Goal: Check status: Check status

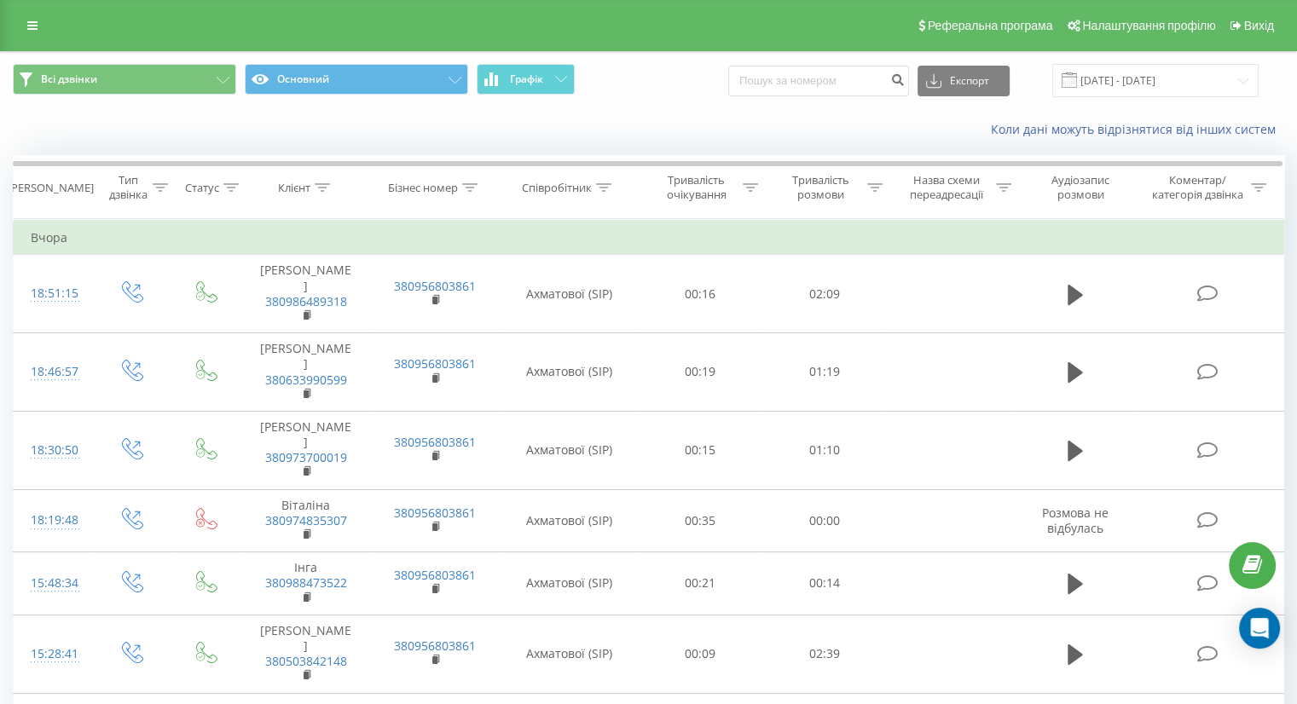
click at [1077, 83] on span at bounding box center [1068, 79] width 15 height 15
click at [1095, 79] on input "19.08.2025 - 19.08.2025" at bounding box center [1155, 80] width 206 height 33
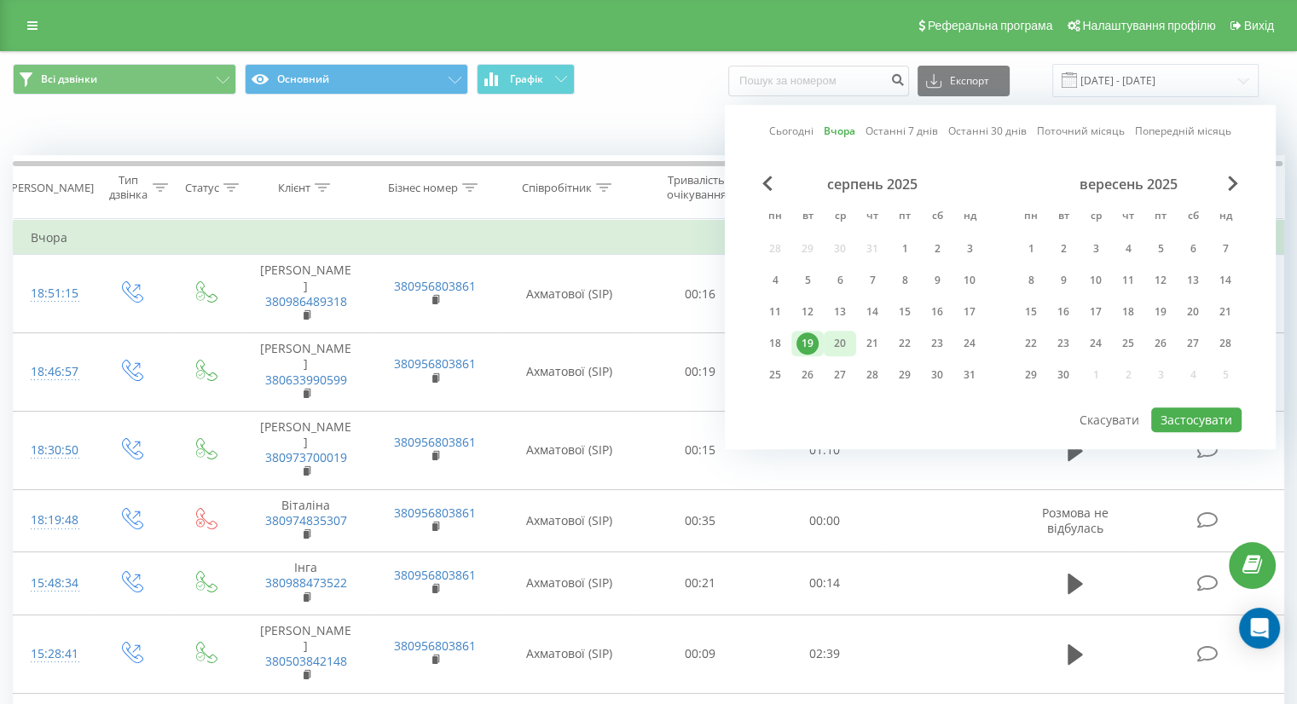
click at [842, 345] on div "20" at bounding box center [840, 343] width 22 height 22
click at [1173, 413] on button "Застосувати" at bounding box center [1196, 419] width 90 height 25
type input "[DATE] - [DATE]"
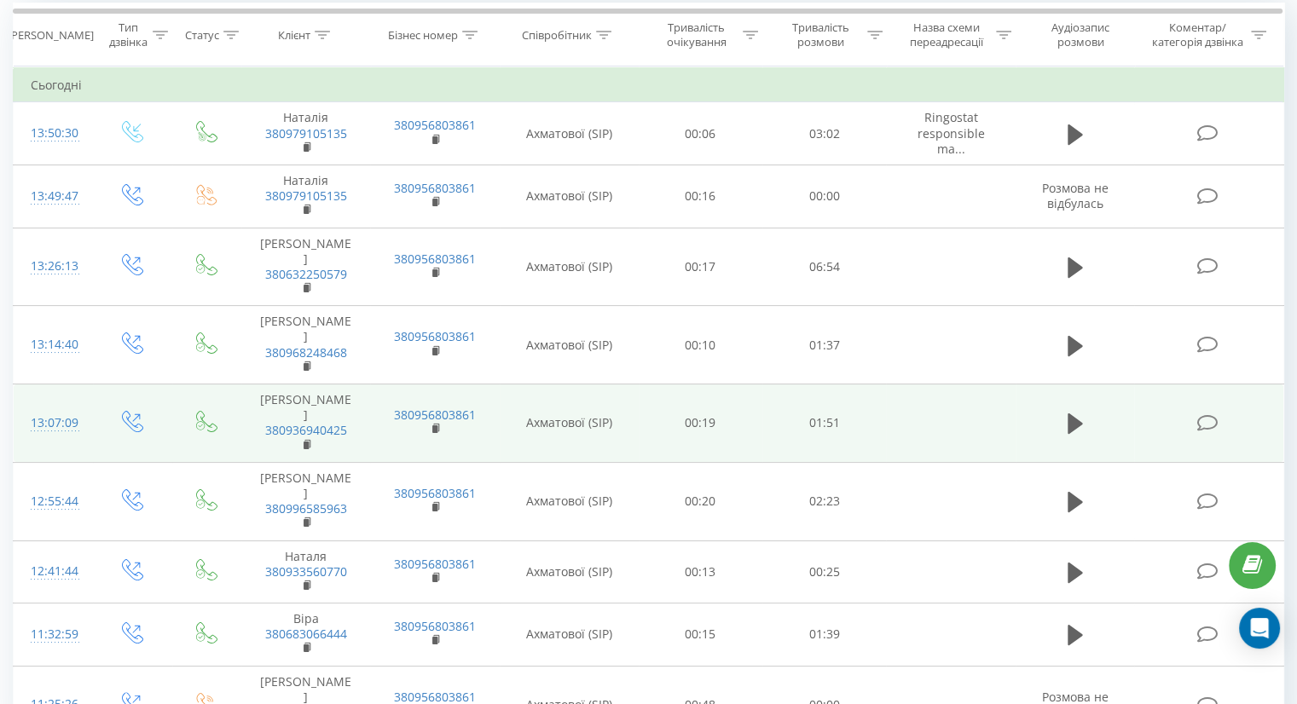
scroll to position [170, 0]
